Goal: Submit feedback/report problem

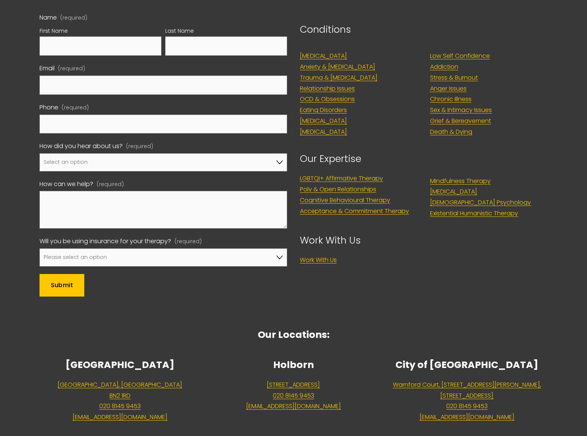
scroll to position [3086, 0]
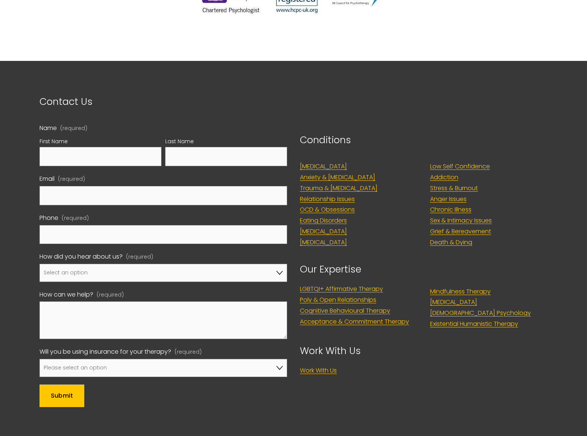
select select "Google"
select select "No, I won't be using insurance"
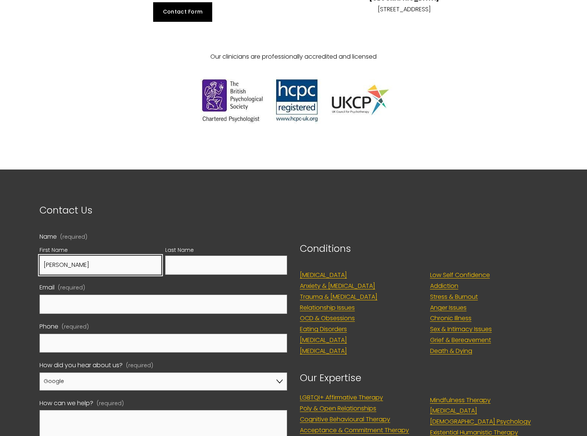
type input "Gary"
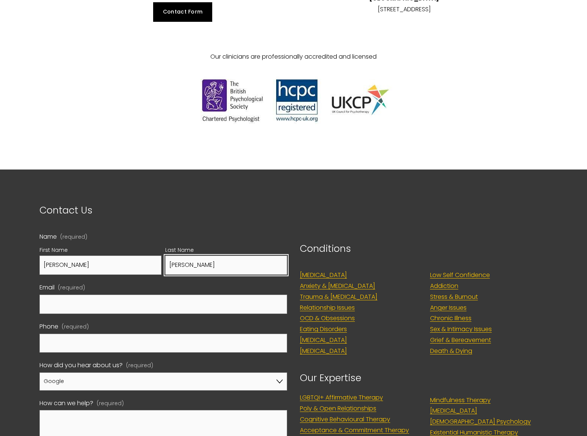
type input "Miller"
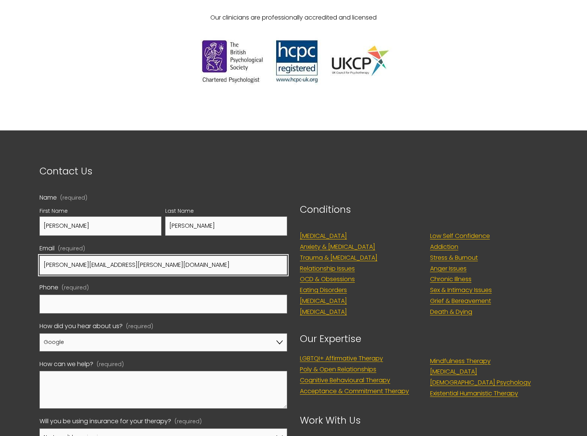
type input "gary.miller@dominatingkeywords.com"
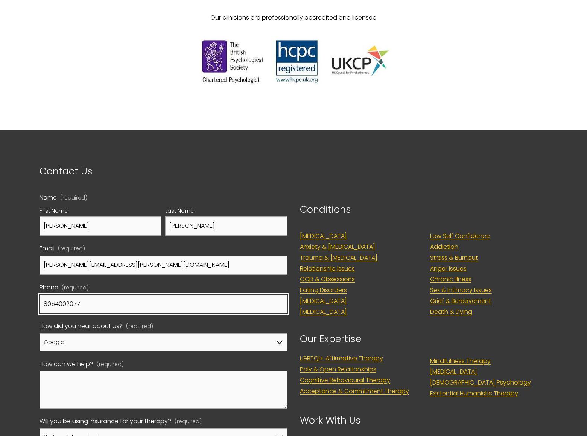
scroll to position [3141, 0]
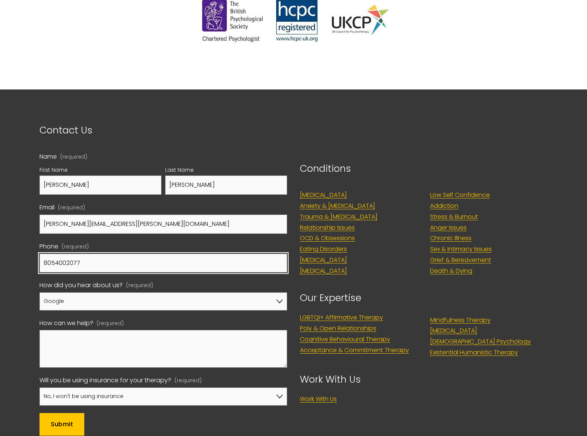
type input "8054002077"
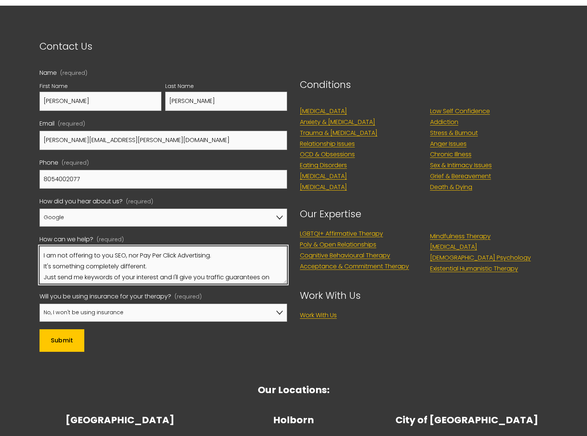
scroll to position [20, 0]
type textarea "I am not offering to you SEO, nor Pay Per Click Advertising. It's something com…"
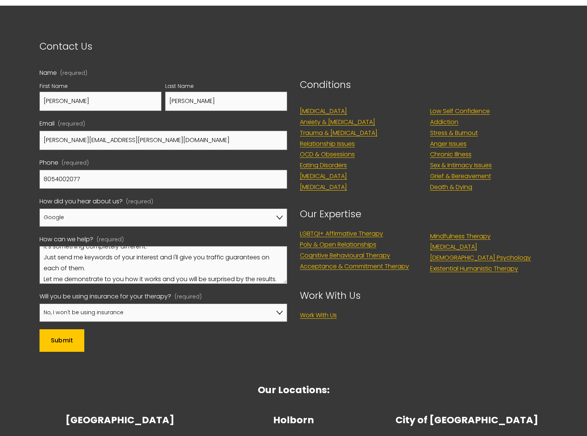
click at [62, 336] on span "Submit" at bounding box center [62, 340] width 23 height 9
